Goal: Information Seeking & Learning: Learn about a topic

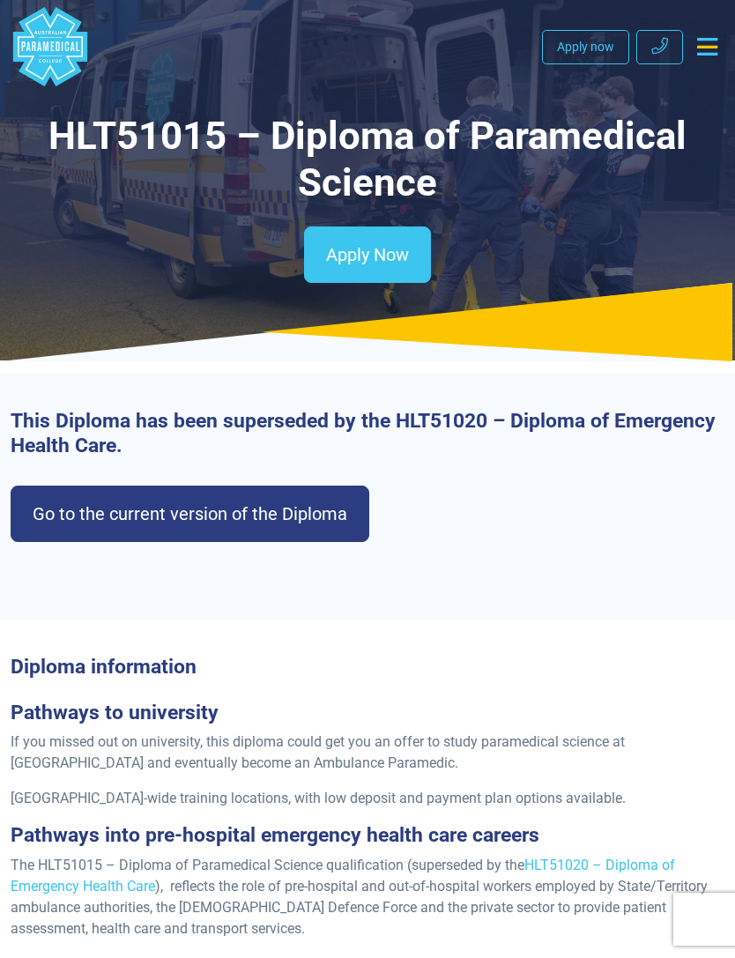
click at [331, 511] on link "Go to the current version of the Diploma" at bounding box center [190, 514] width 359 height 56
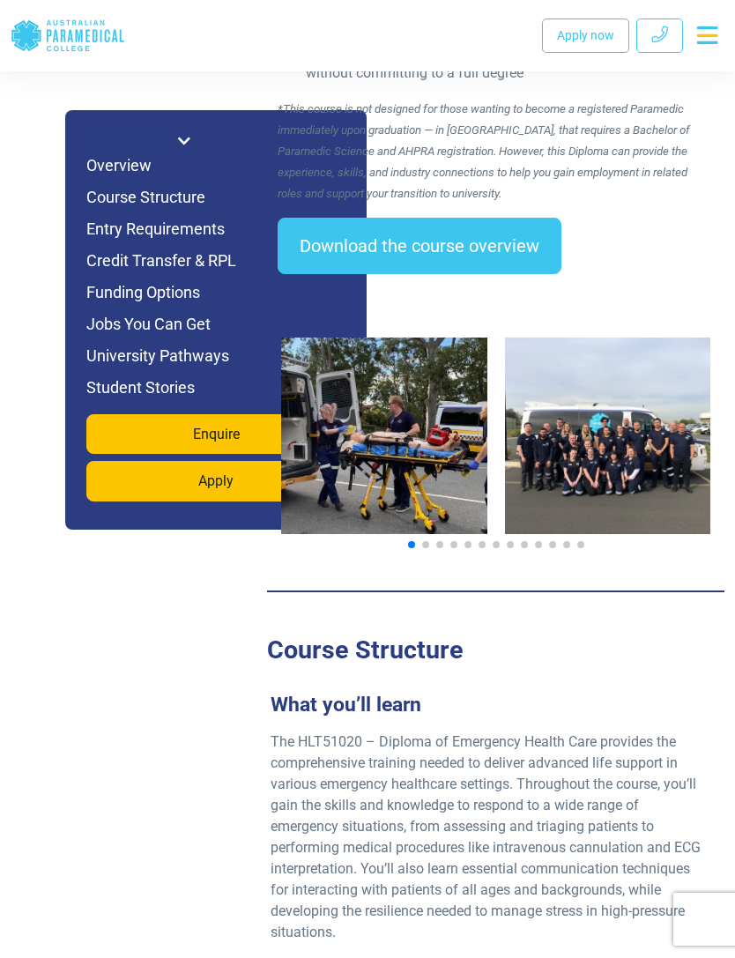
scroll to position [3072, 0]
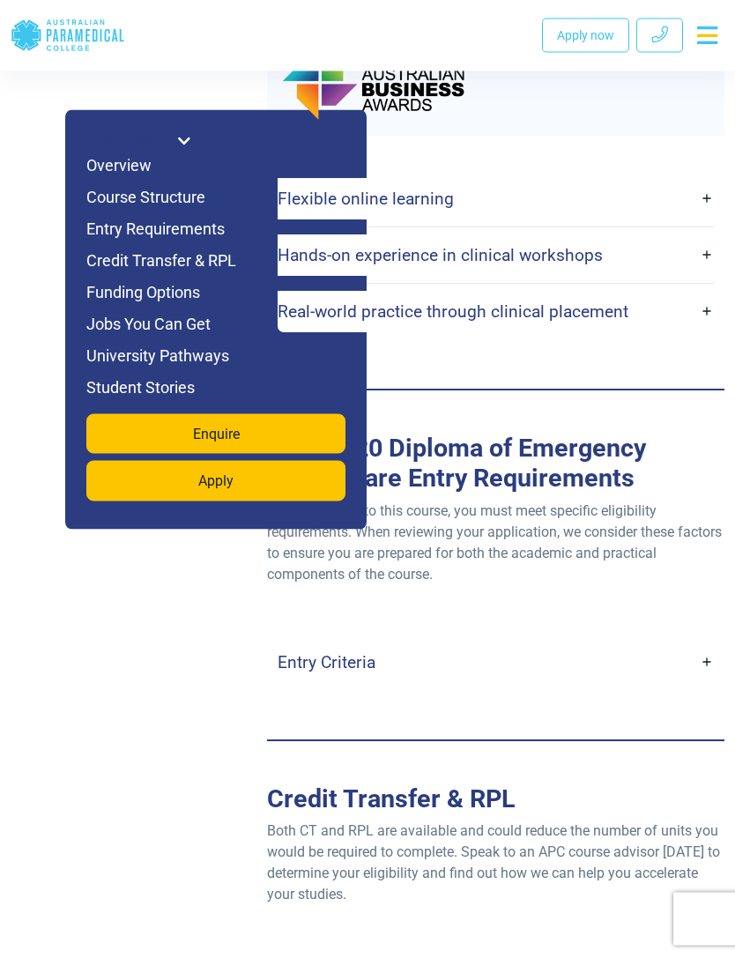
click at [690, 642] on link "Entry Criteria" at bounding box center [496, 662] width 436 height 41
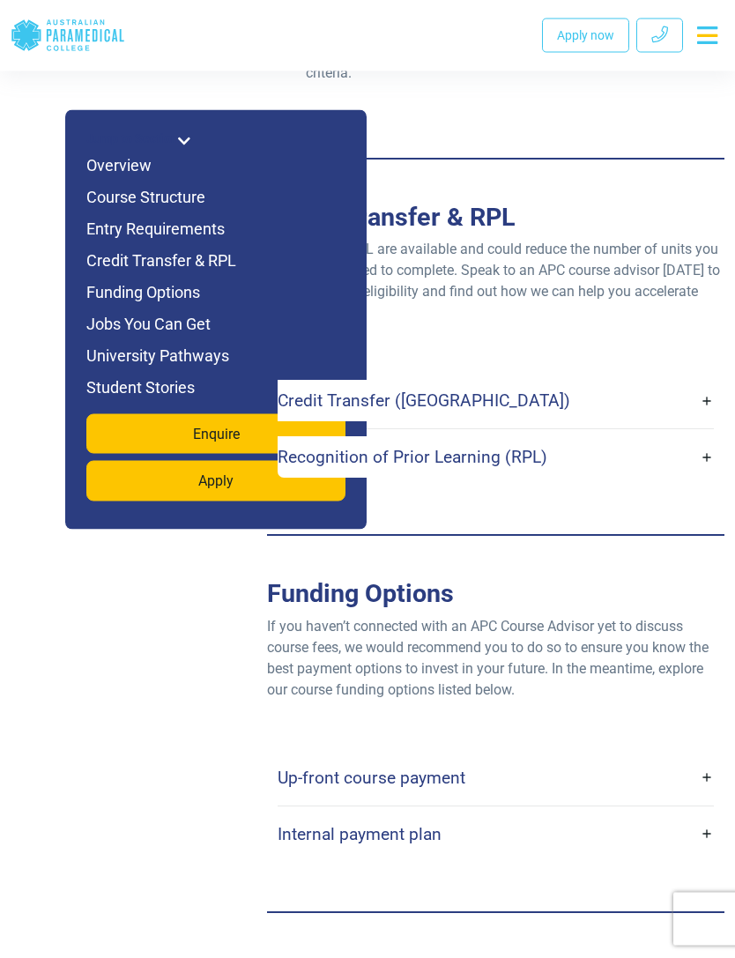
scroll to position [6759, 0]
click at [703, 757] on link "Up-front course payment" at bounding box center [496, 777] width 436 height 41
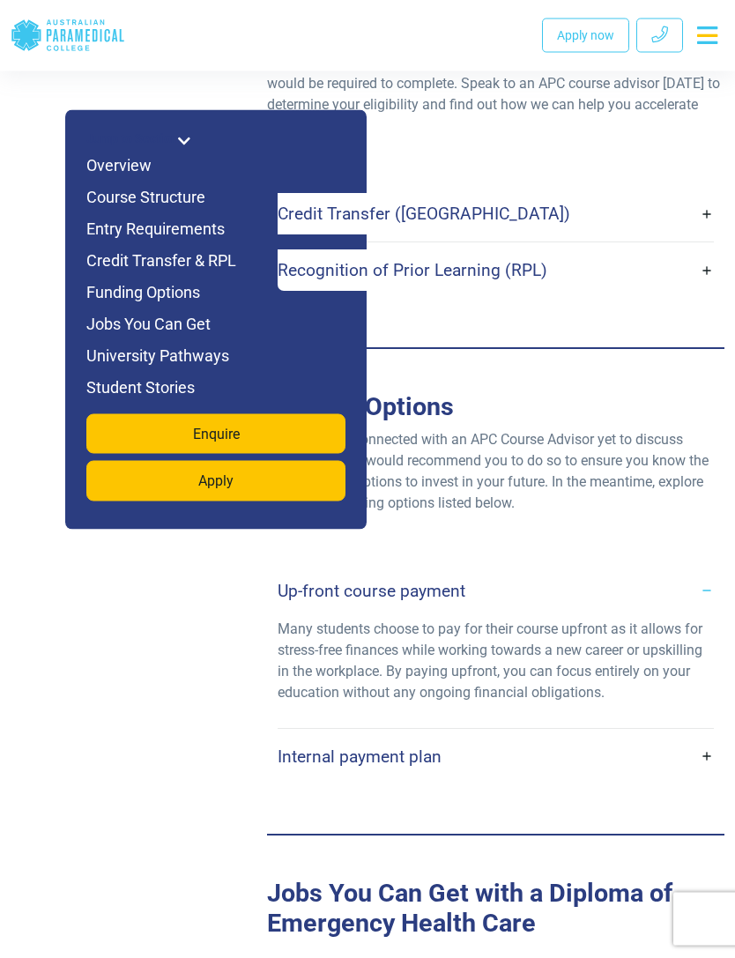
scroll to position [6945, 0]
click at [709, 736] on link "Internal payment plan" at bounding box center [496, 756] width 436 height 41
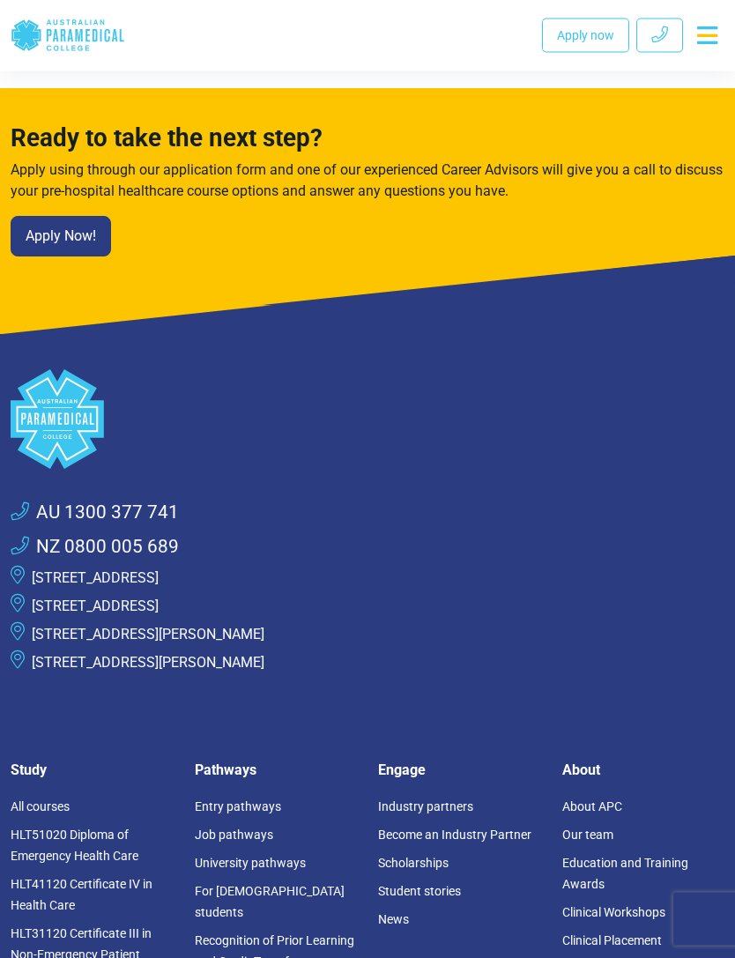
scroll to position [13574, 0]
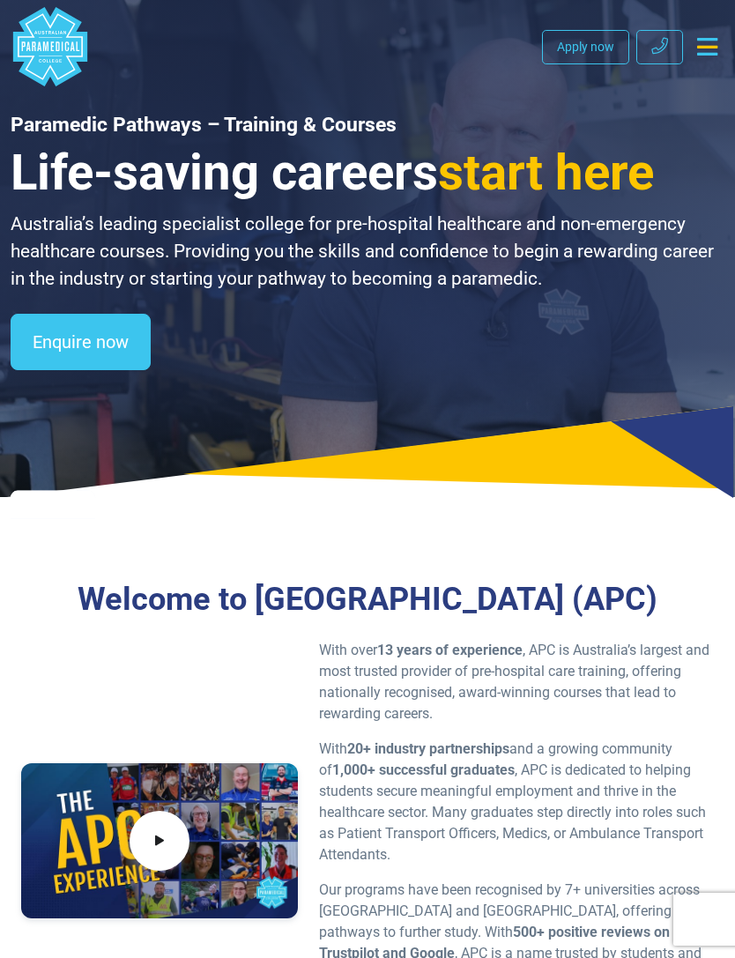
click at [719, 43] on button "Toggle navigation" at bounding box center [707, 47] width 34 height 32
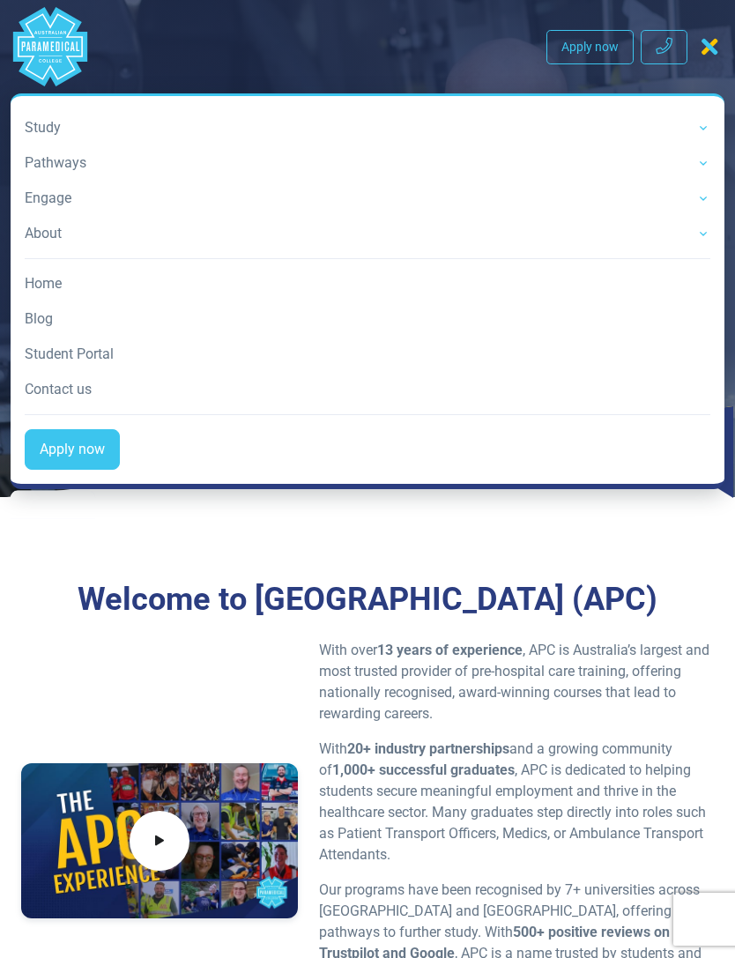
click at [430, 609] on h3 "Welcome to Australian Paramedical College (APC)" at bounding box center [367, 599] width 693 height 38
click at [701, 166] on link "Pathways" at bounding box center [368, 162] width 686 height 35
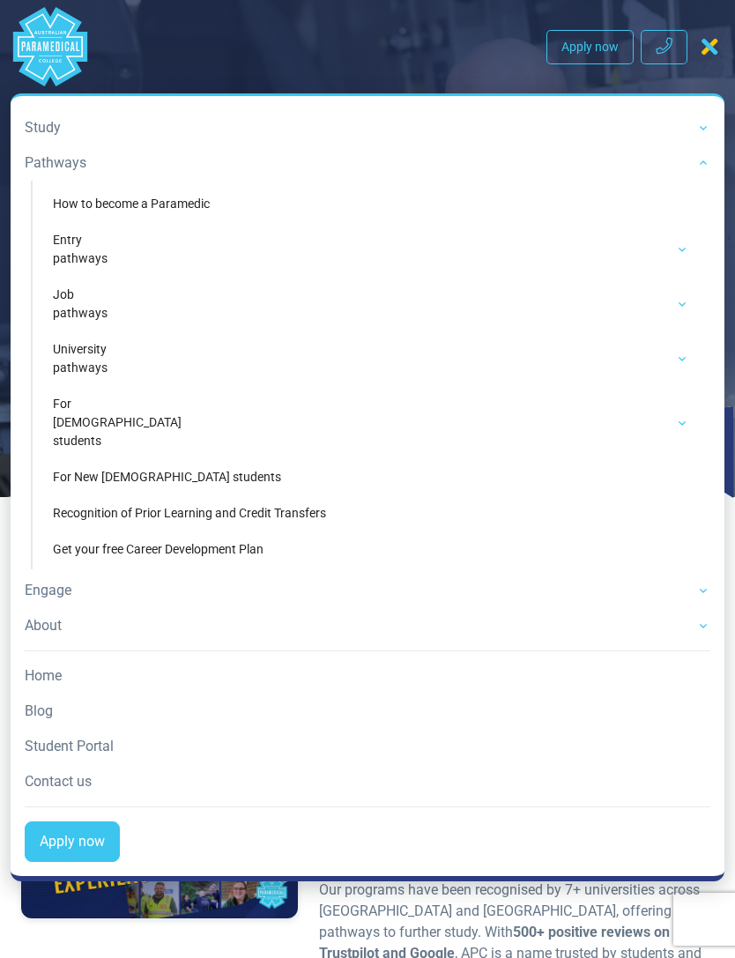
click at [694, 155] on link "Pathways" at bounding box center [368, 162] width 686 height 35
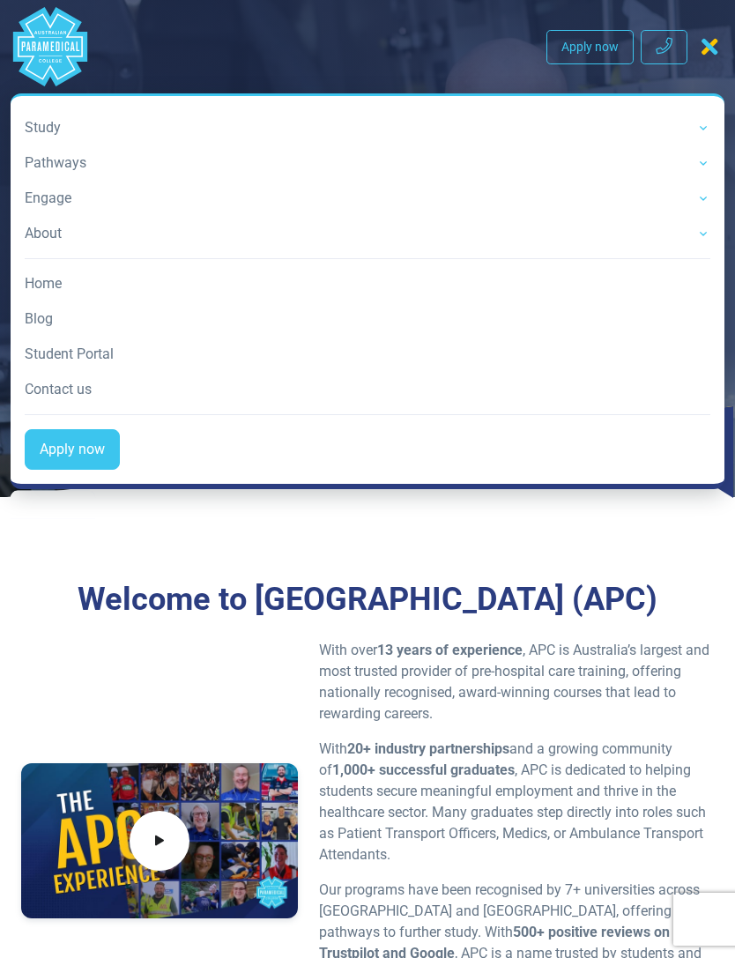
click at [700, 122] on link "Study" at bounding box center [368, 127] width 686 height 35
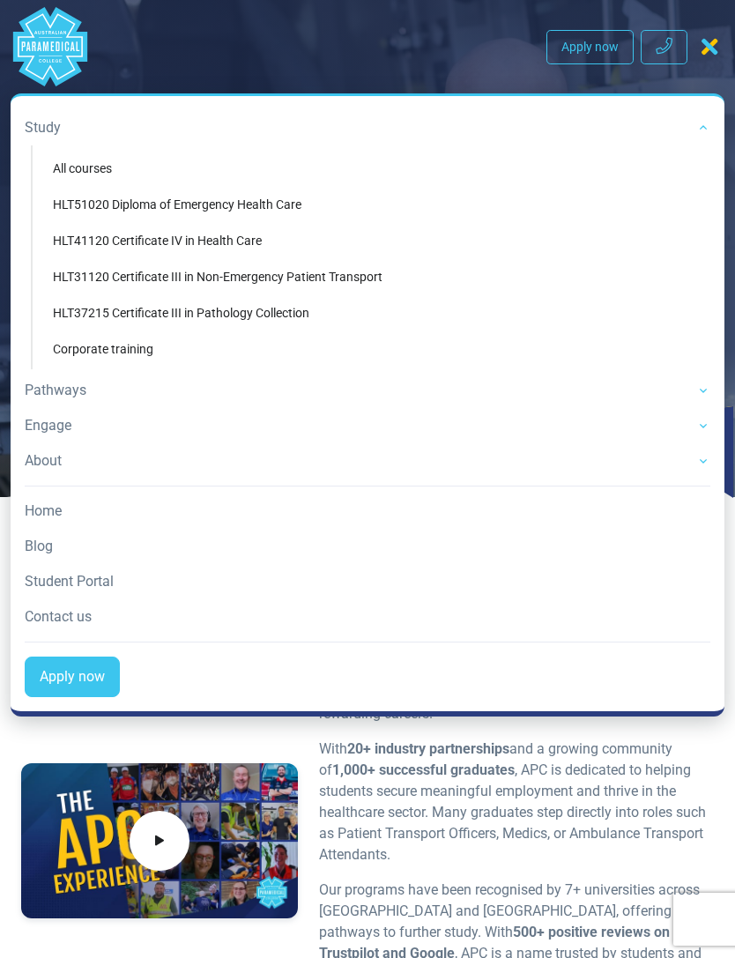
click at [277, 204] on link "HLT51020 Diploma of Emergency Health Care" at bounding box center [371, 205] width 664 height 33
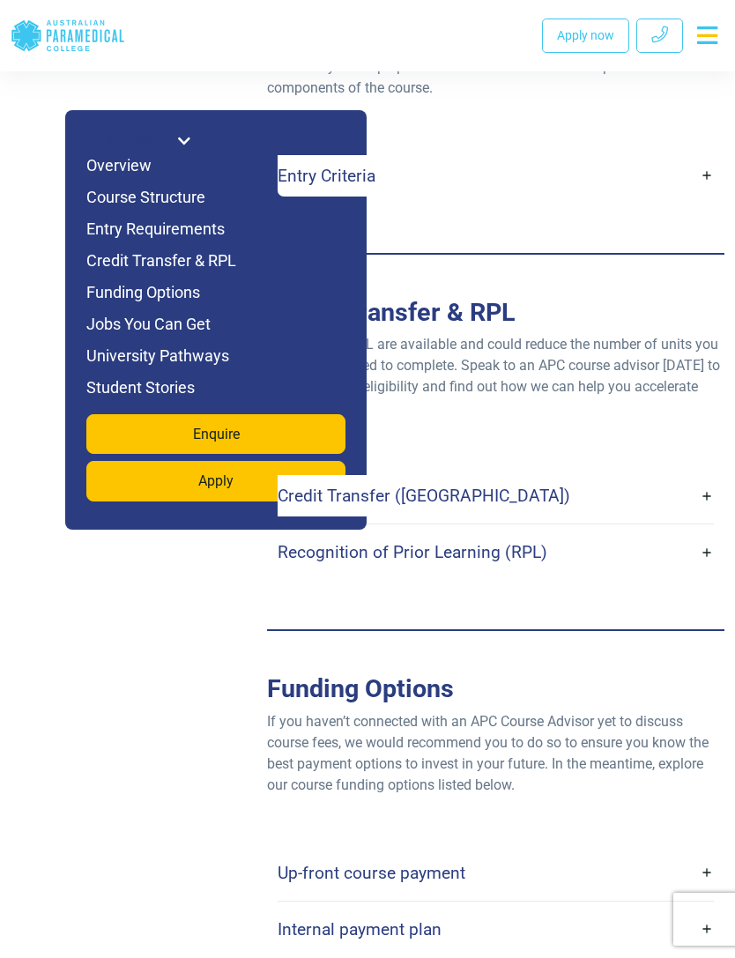
scroll to position [6031, 0]
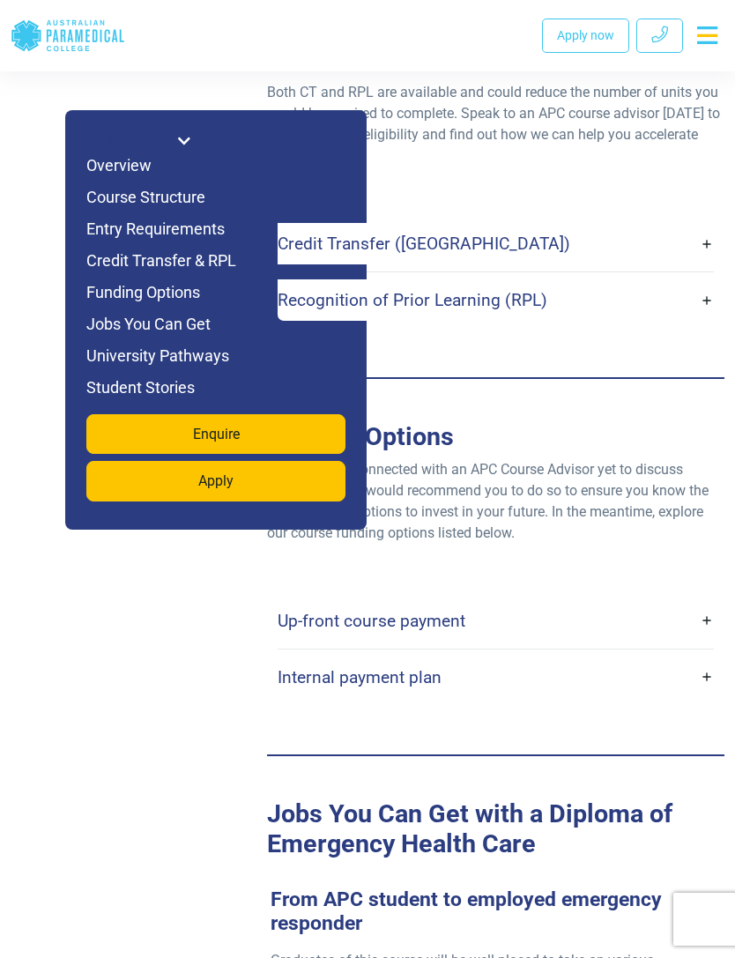
click at [703, 601] on link "Up-front course payment" at bounding box center [496, 620] width 436 height 41
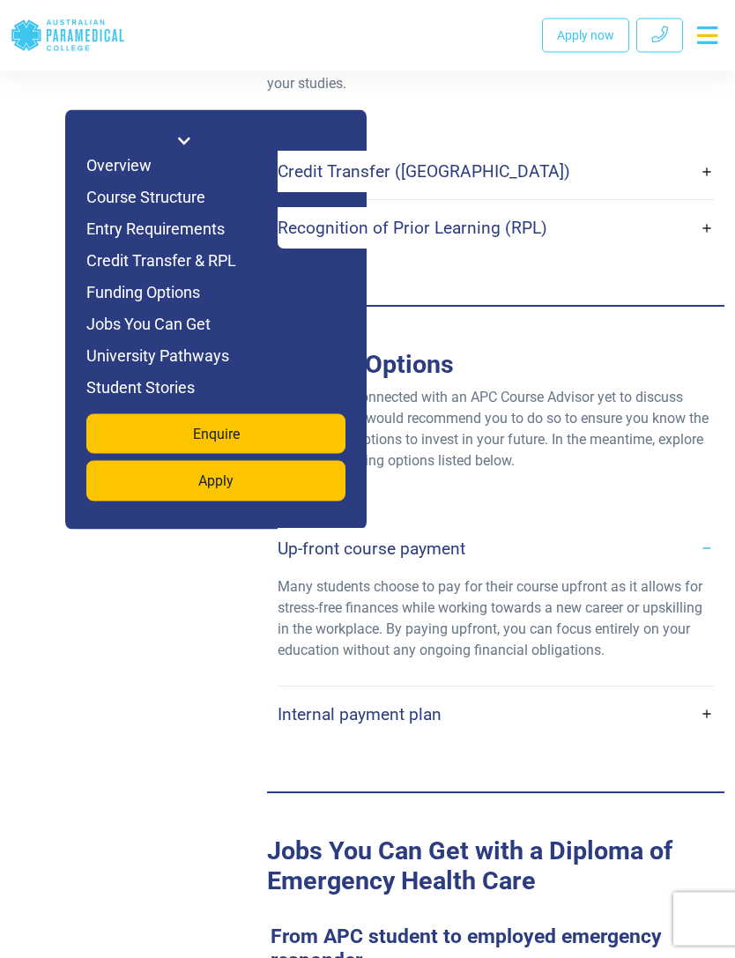
scroll to position [6105, 0]
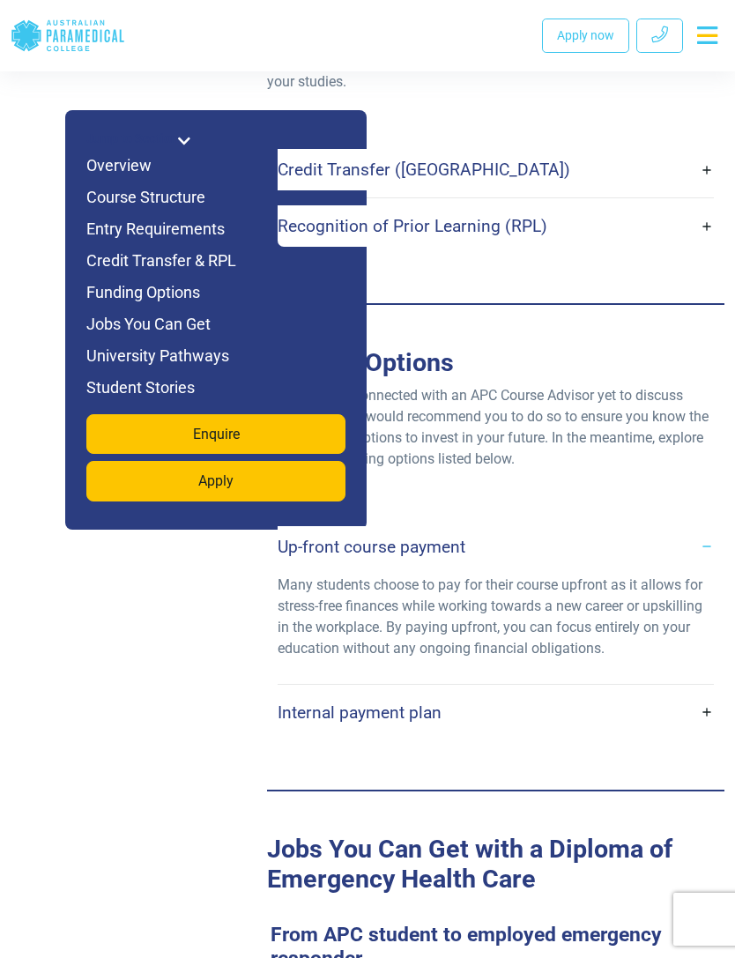
click at [691, 692] on link "Internal payment plan" at bounding box center [496, 712] width 436 height 41
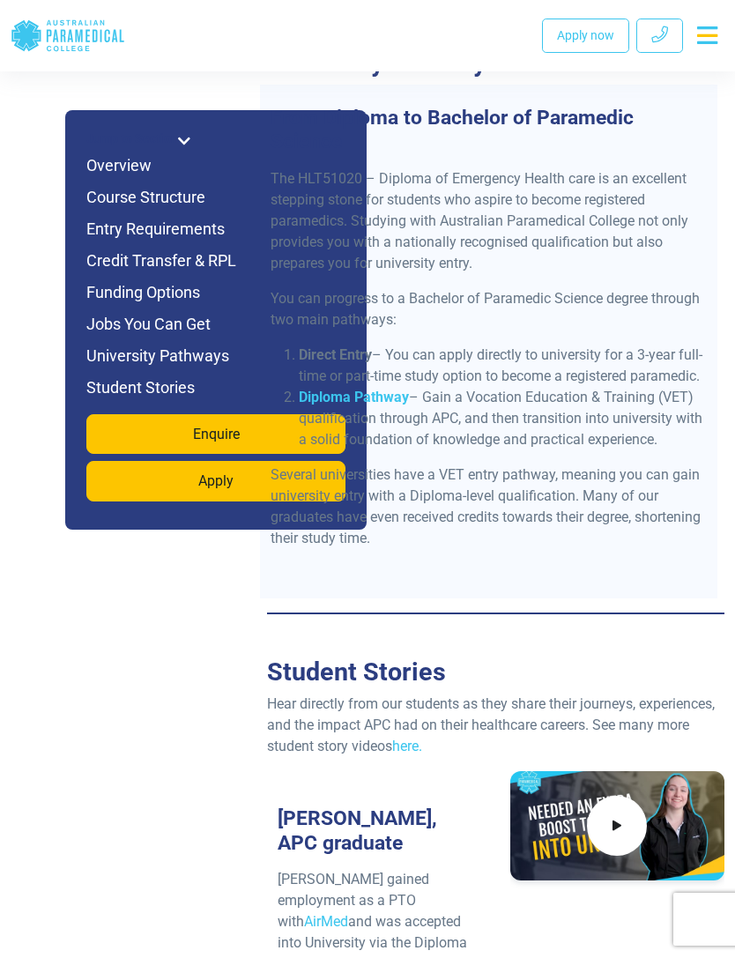
scroll to position [8291, 0]
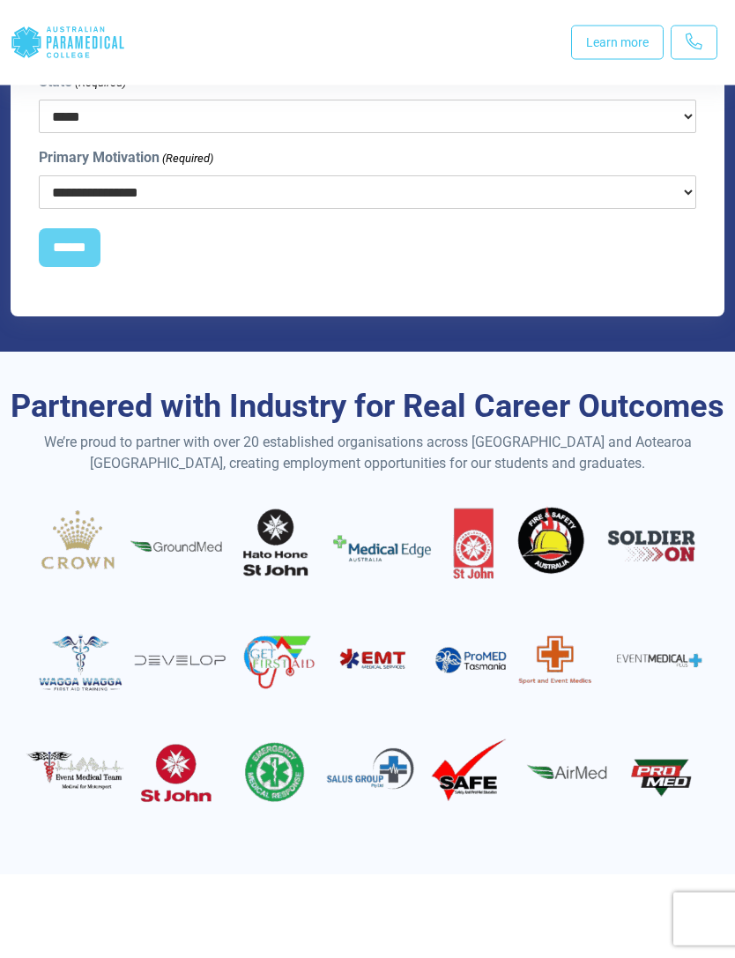
scroll to position [2546, 0]
